Goal: Find specific page/section: Find specific page/section

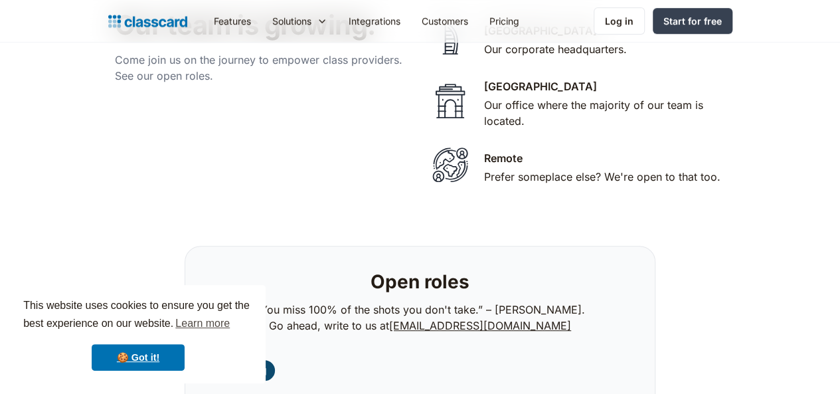
scroll to position [2861, 0]
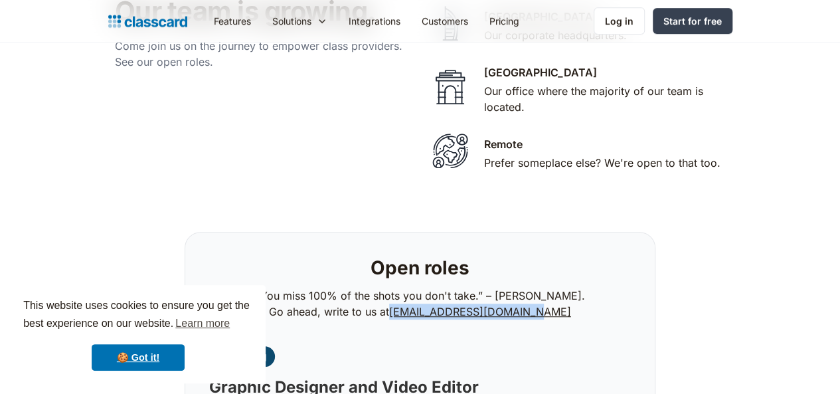
drag, startPoint x: 570, startPoint y: 183, endPoint x: 411, endPoint y: 175, distance: 159.7
click at [411, 288] on p "“You miss 100% of the shots you don't take.” – [PERSON_NAME]. Go ahead, write t…" at bounding box center [421, 304] width 330 height 32
copy link "[EMAIL_ADDRESS][DOMAIN_NAME]"
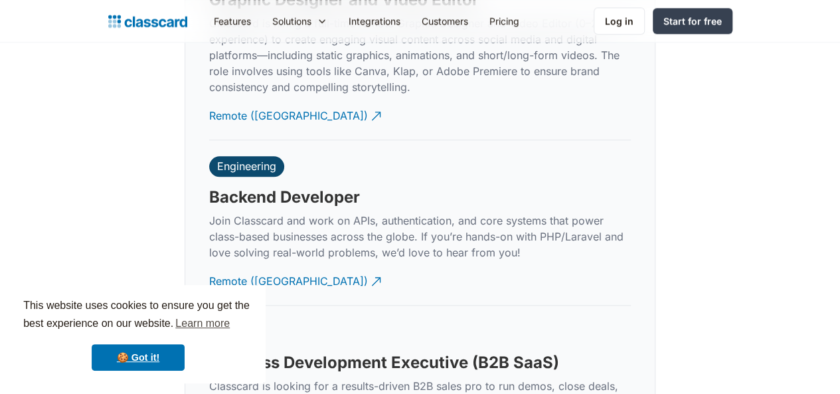
scroll to position [3249, 0]
click at [123, 358] on link "🍪 Got it!" at bounding box center [138, 357] width 93 height 27
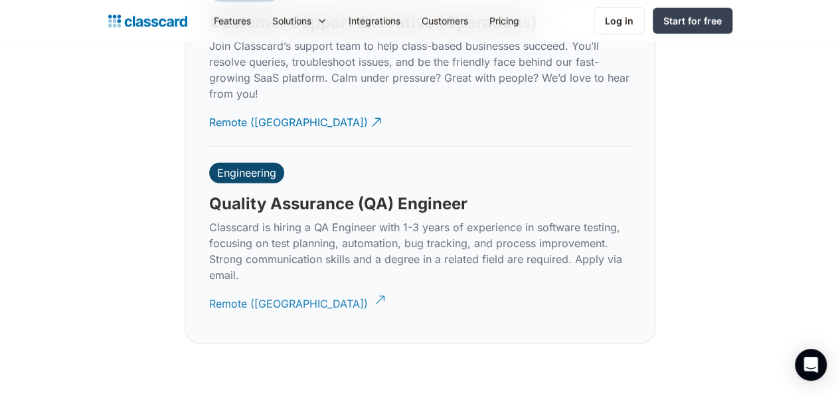
scroll to position [4133, 0]
click at [269, 285] on div "Remote ([GEOGRAPHIC_DATA])" at bounding box center [288, 298] width 159 height 26
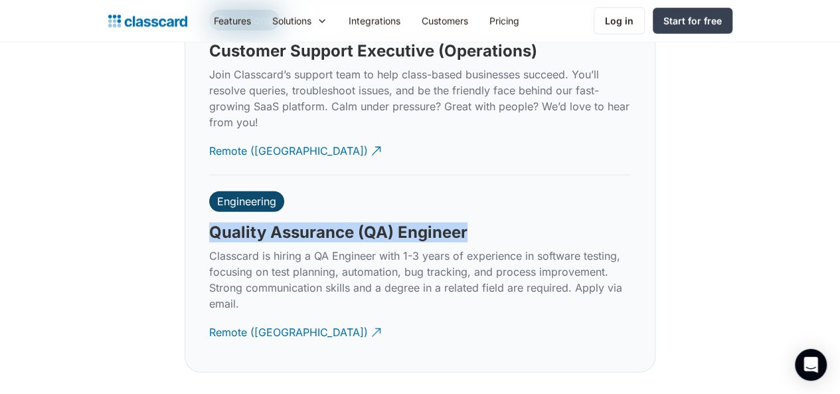
drag, startPoint x: 486, startPoint y: 92, endPoint x: 214, endPoint y: 98, distance: 272.5
click at [214, 175] on div "Engineering Quality Assurance (QA) Engineer Classcard is hiring a QA Engineer w…" at bounding box center [420, 265] width 422 height 181
copy h3 "Quality Assurance (QA) Engineer"
